Goal: Find specific page/section: Find specific page/section

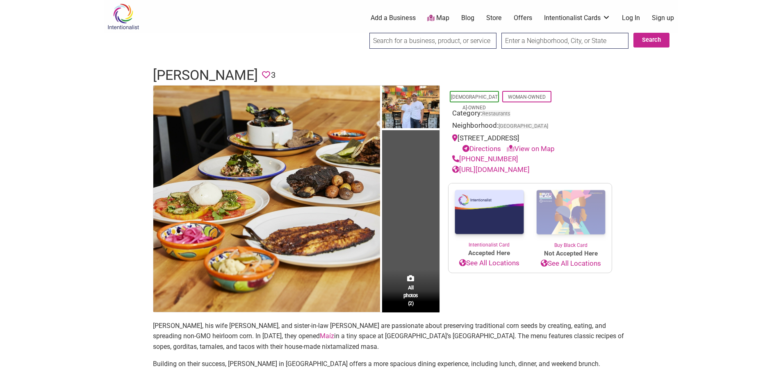
click at [413, 111] on img at bounding box center [410, 108] width 57 height 45
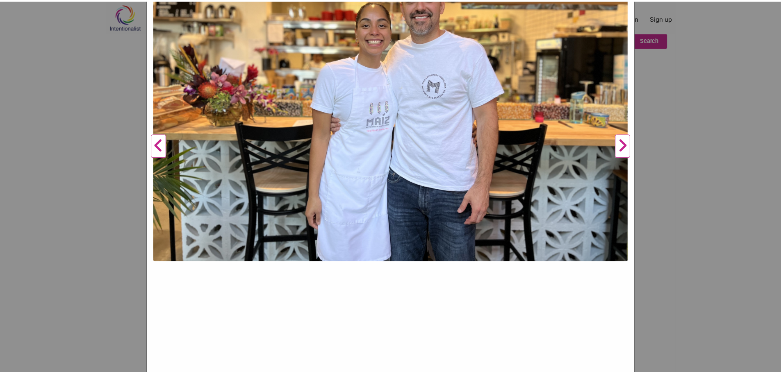
scroll to position [114, 0]
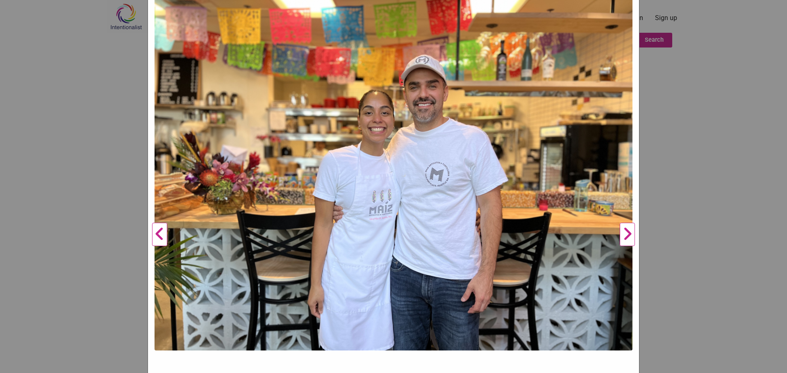
click at [723, 76] on div "[PERSON_NAME] Previous Next 1 2 ×" at bounding box center [393, 186] width 787 height 373
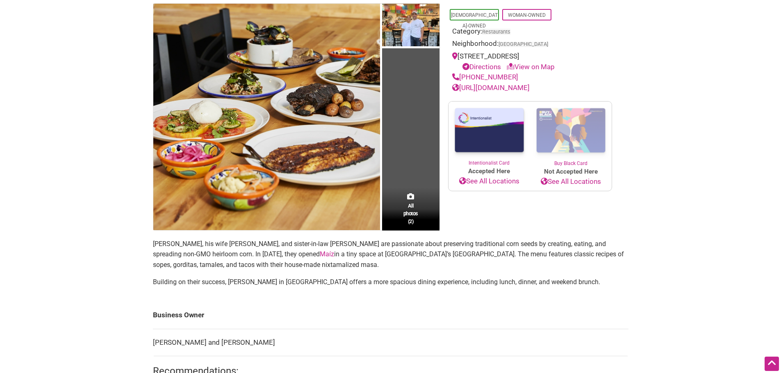
scroll to position [41, 0]
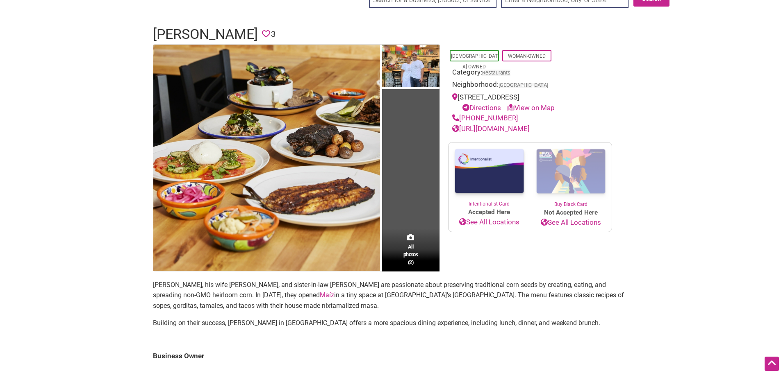
click at [339, 303] on p "[PERSON_NAME], his wife [PERSON_NAME], and sister-in-law [PERSON_NAME] are pass…" at bounding box center [390, 296] width 475 height 32
drag, startPoint x: 273, startPoint y: 295, endPoint x: 257, endPoint y: 296, distance: 16.0
click at [257, 296] on p "[PERSON_NAME], his wife [PERSON_NAME], and sister-in-law [PERSON_NAME] are pass…" at bounding box center [390, 296] width 475 height 32
copy p "Maíz"
click at [254, 291] on p "[PERSON_NAME], his wife [PERSON_NAME], and sister-in-law [PERSON_NAME] are pass…" at bounding box center [390, 296] width 475 height 32
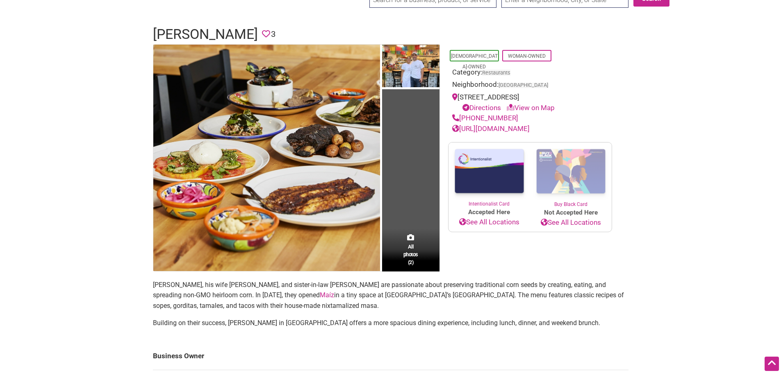
click at [320, 296] on link "Maíz" at bounding box center [327, 295] width 14 height 8
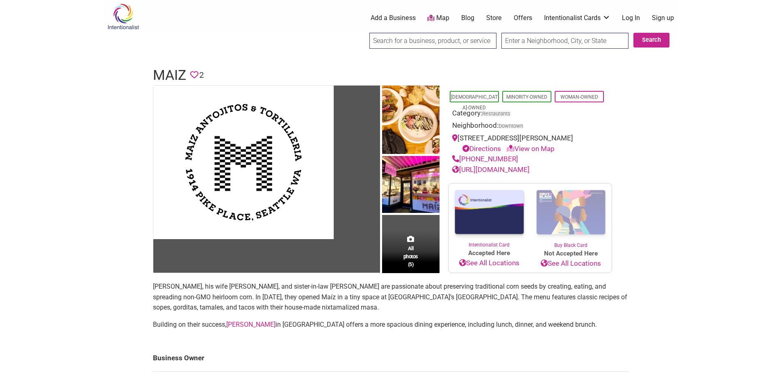
click at [520, 170] on link "[URL][DOMAIN_NAME]" at bounding box center [490, 170] width 77 height 8
